Goal: Check status

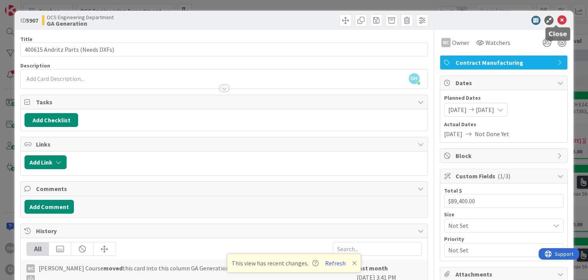
click at [560, 22] on icon at bounding box center [561, 20] width 9 height 9
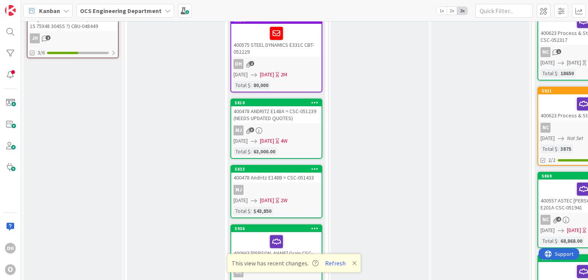
scroll to position [230, 0]
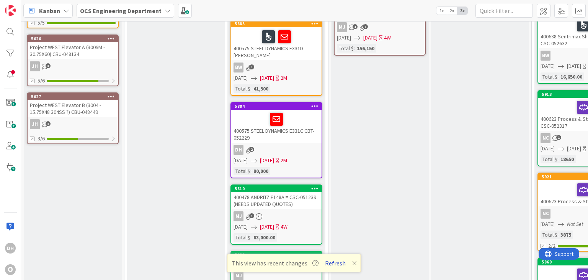
click at [329, 262] on button "Refresh" at bounding box center [335, 263] width 26 height 10
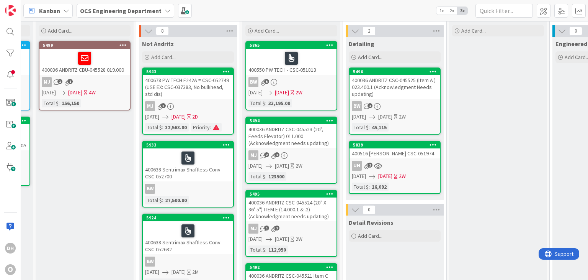
scroll to position [0, 396]
